Goal: Entertainment & Leisure: Consume media (video, audio)

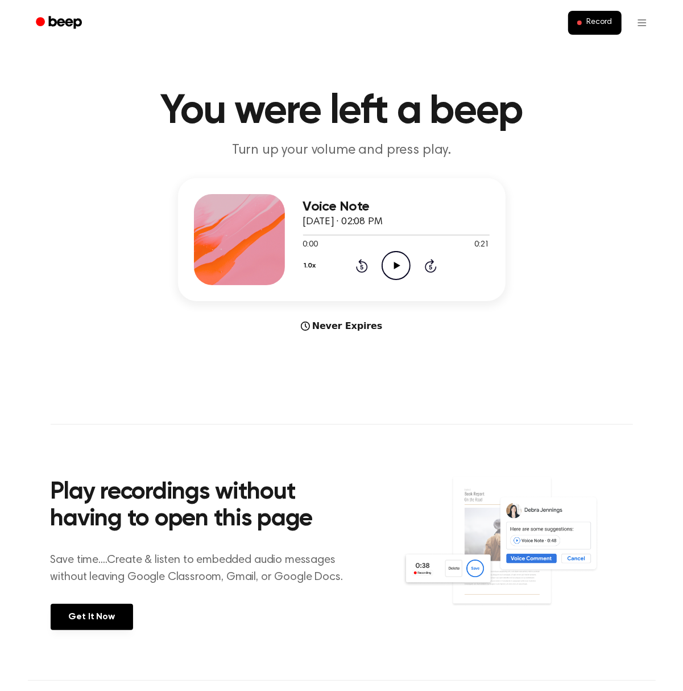
click at [391, 264] on icon "Play Audio" at bounding box center [396, 265] width 29 height 29
click at [395, 258] on icon "Play Audio" at bounding box center [396, 265] width 29 height 29
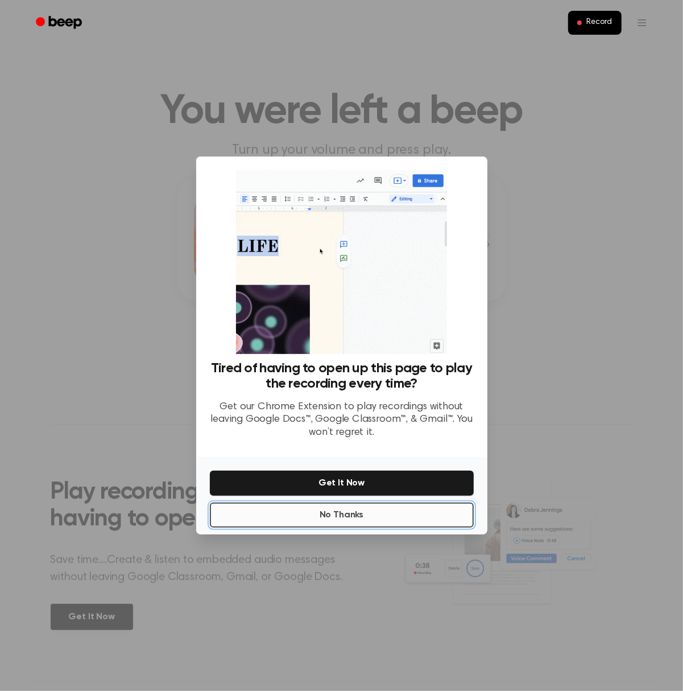
click at [359, 513] on button "No Thanks" at bounding box center [342, 514] width 264 height 25
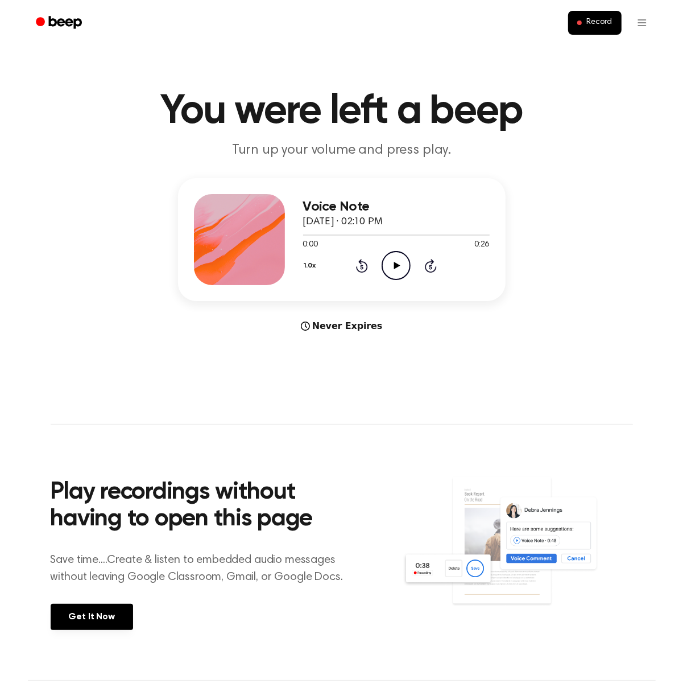
click at [385, 266] on icon "Play Audio" at bounding box center [396, 265] width 29 height 29
click at [386, 263] on icon "Play Audio" at bounding box center [396, 265] width 29 height 29
